Goal: Check status: Check status

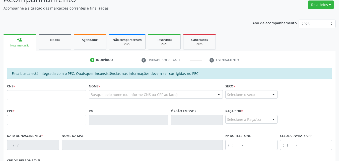
scroll to position [76, 0]
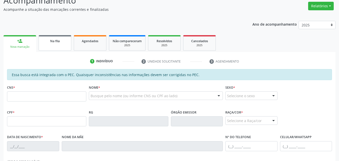
click at [56, 40] on span "Na fila" at bounding box center [55, 41] width 10 height 4
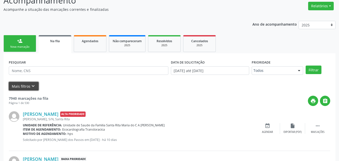
click at [37, 88] on button "Mais filtros keyboard_arrow_down" at bounding box center [24, 86] width 30 height 9
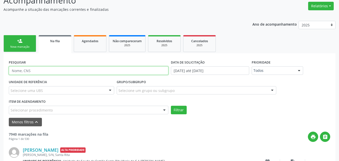
click at [37, 70] on input "text" at bounding box center [89, 70] width 160 height 9
type input "ANIETE DE LIMA"
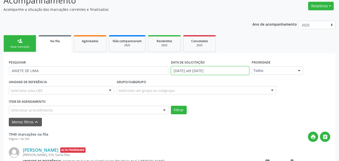
click at [192, 69] on input "[DATE] até [DATE]" at bounding box center [210, 70] width 79 height 9
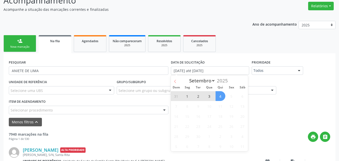
click at [174, 81] on icon at bounding box center [175, 81] width 2 height 3
select select "7"
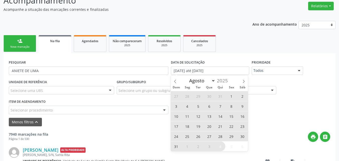
click at [233, 99] on span "1" at bounding box center [232, 96] width 10 height 10
type input "[DATE]"
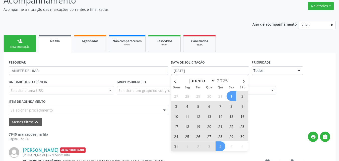
click at [223, 150] on span "4" at bounding box center [221, 146] width 10 height 10
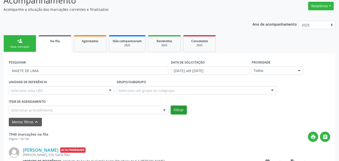
click at [178, 111] on button "Filtrar" at bounding box center [179, 110] width 16 height 9
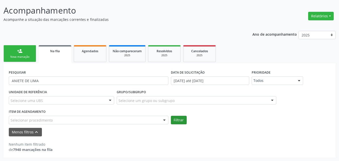
scroll to position [66, 0]
click at [338, 82] on div "Acompanhamento Acompanhe a situação das marcações correntes e finalizadas Relat…" at bounding box center [169, 79] width 339 height 163
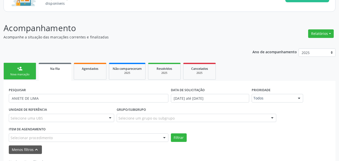
scroll to position [43, 0]
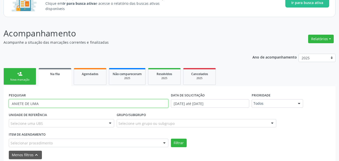
click at [75, 104] on input "ANIETE DE LIMA" at bounding box center [89, 103] width 160 height 9
type input "A"
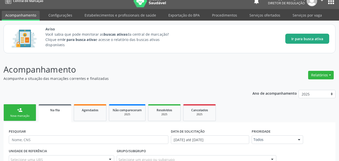
click at [314, 39] on span "Ir para busca ativa" at bounding box center [307, 38] width 32 height 5
